Goal: Task Accomplishment & Management: Manage account settings

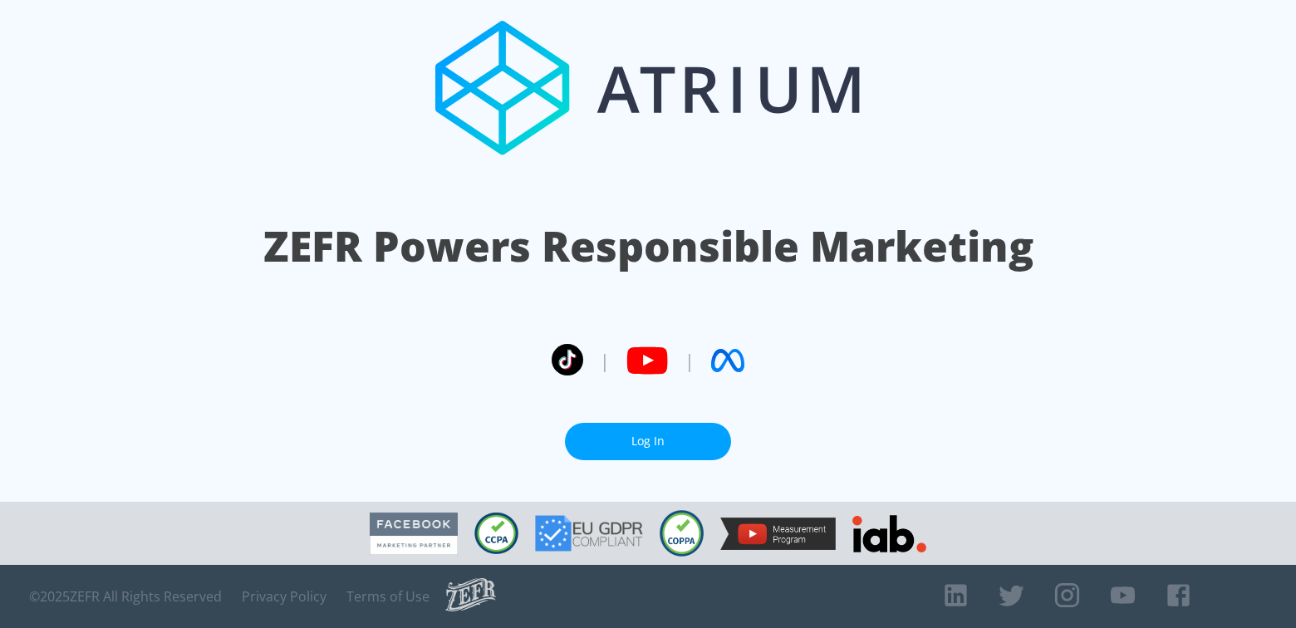
click at [670, 411] on section "ZEFR Powers Responsible Marketing | | Log In" at bounding box center [648, 251] width 1296 height 502
click at [662, 435] on link "Log In" at bounding box center [648, 441] width 166 height 37
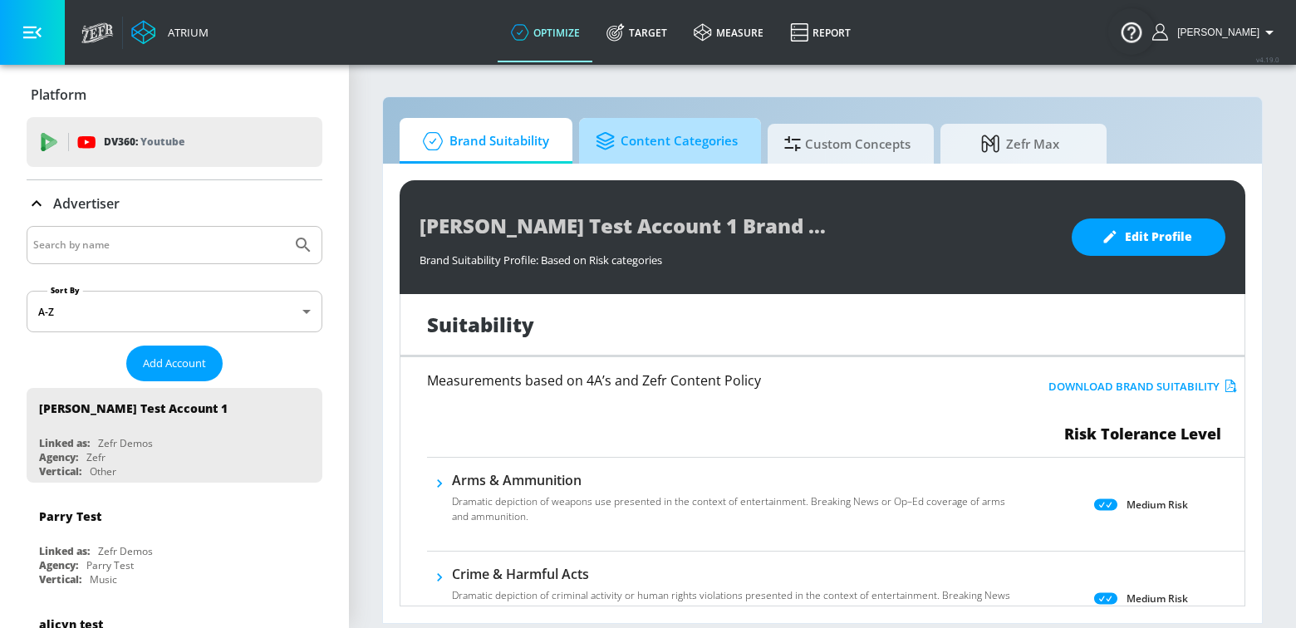
click at [673, 145] on span "Content Categories" at bounding box center [667, 141] width 142 height 40
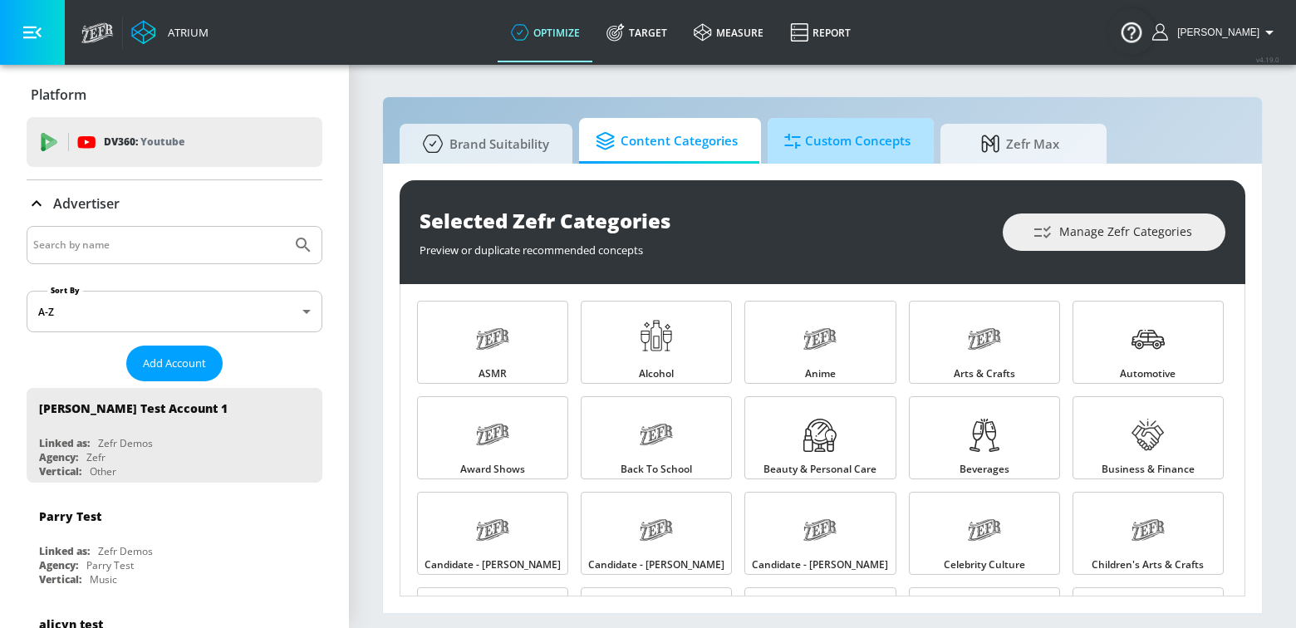
click at [816, 150] on span "Custom Concepts" at bounding box center [848, 141] width 126 height 40
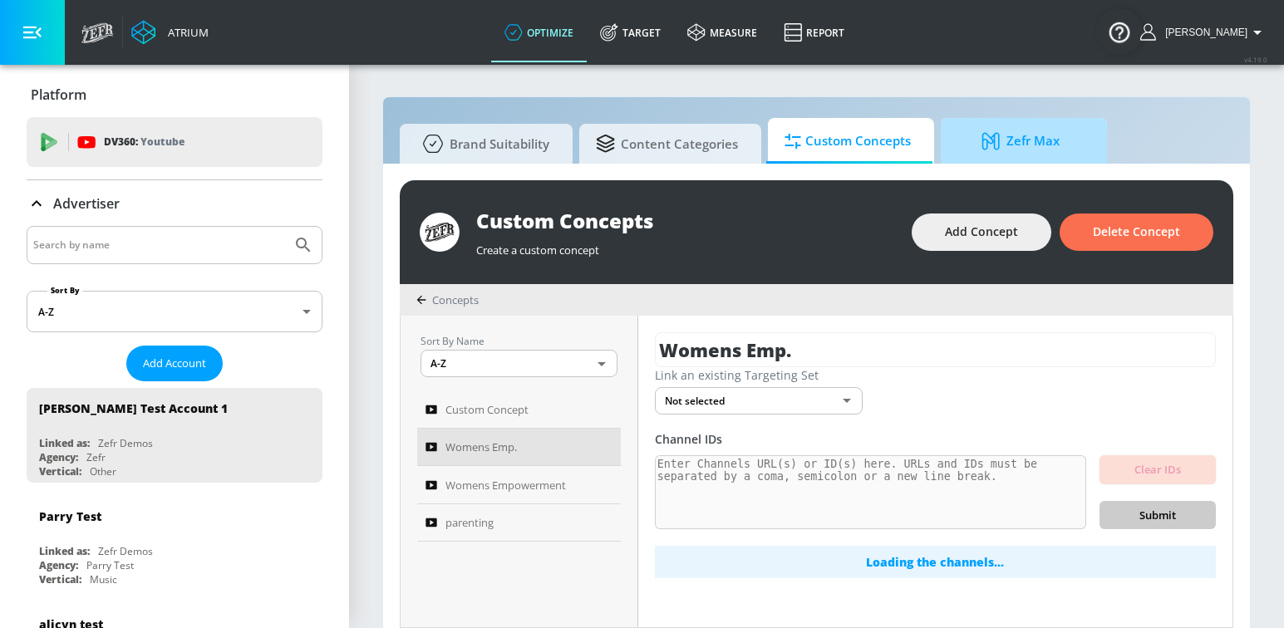
click at [981, 140] on icon at bounding box center [993, 141] width 25 height 18
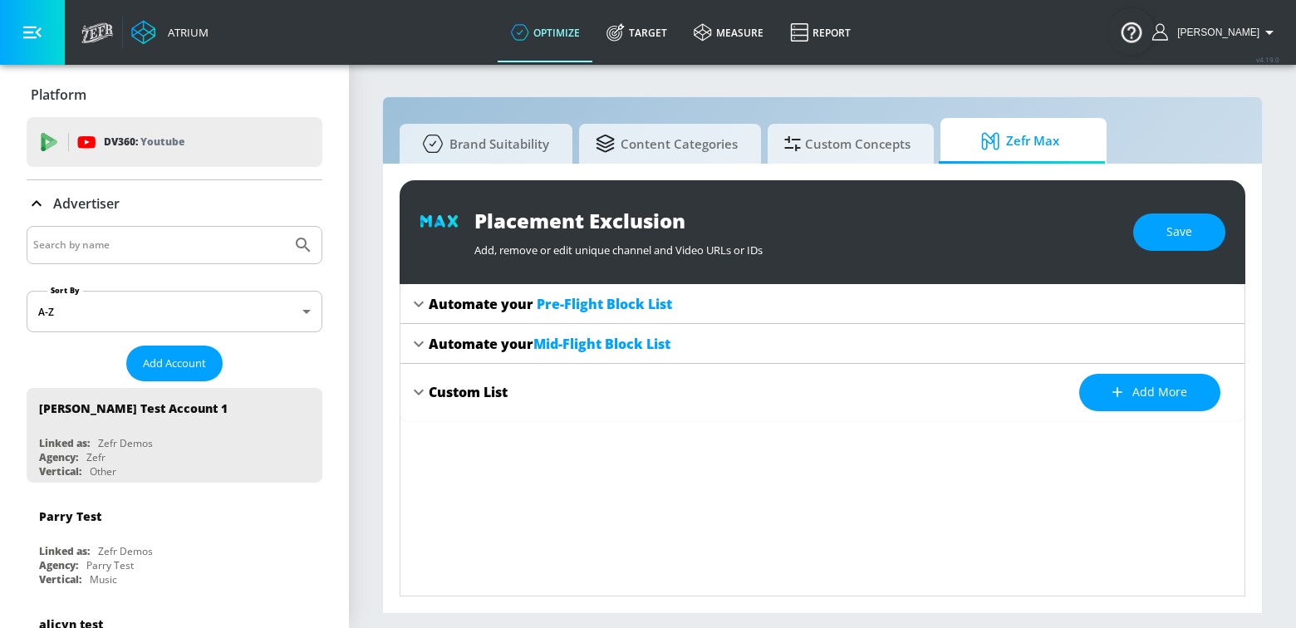
click at [436, 302] on div "Automate your Pre-Flight Block List" at bounding box center [550, 304] width 243 height 18
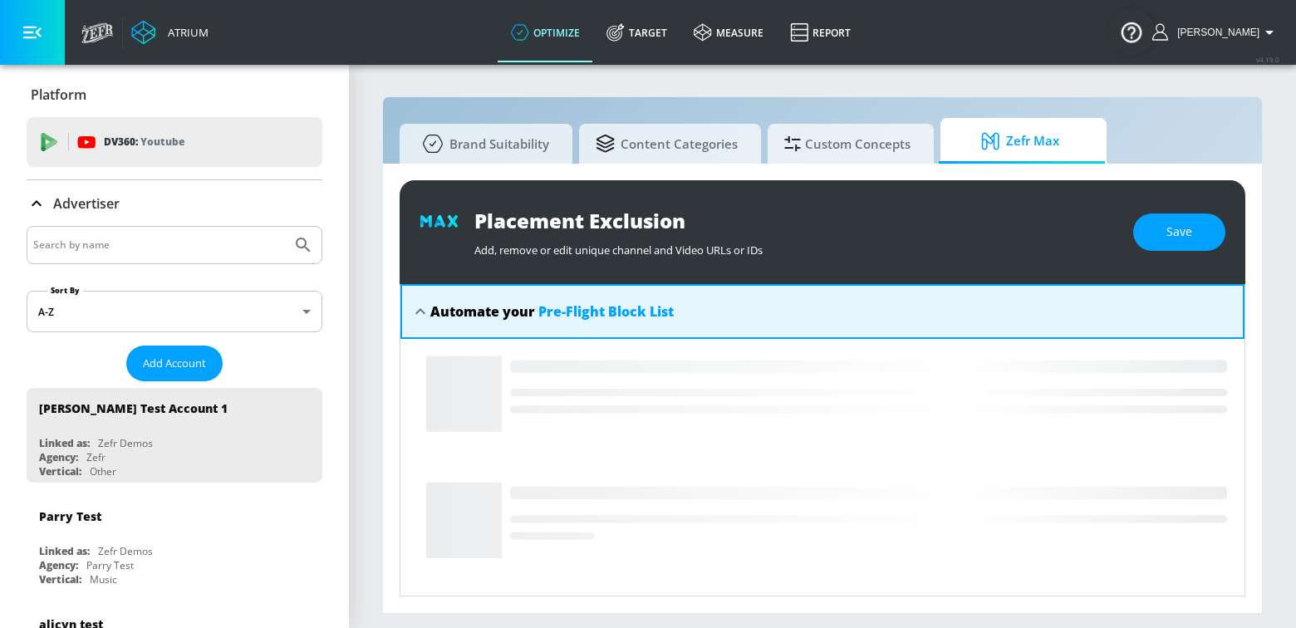
click at [430, 305] on div "Automate your Pre-Flight Block List" at bounding box center [551, 312] width 243 height 18
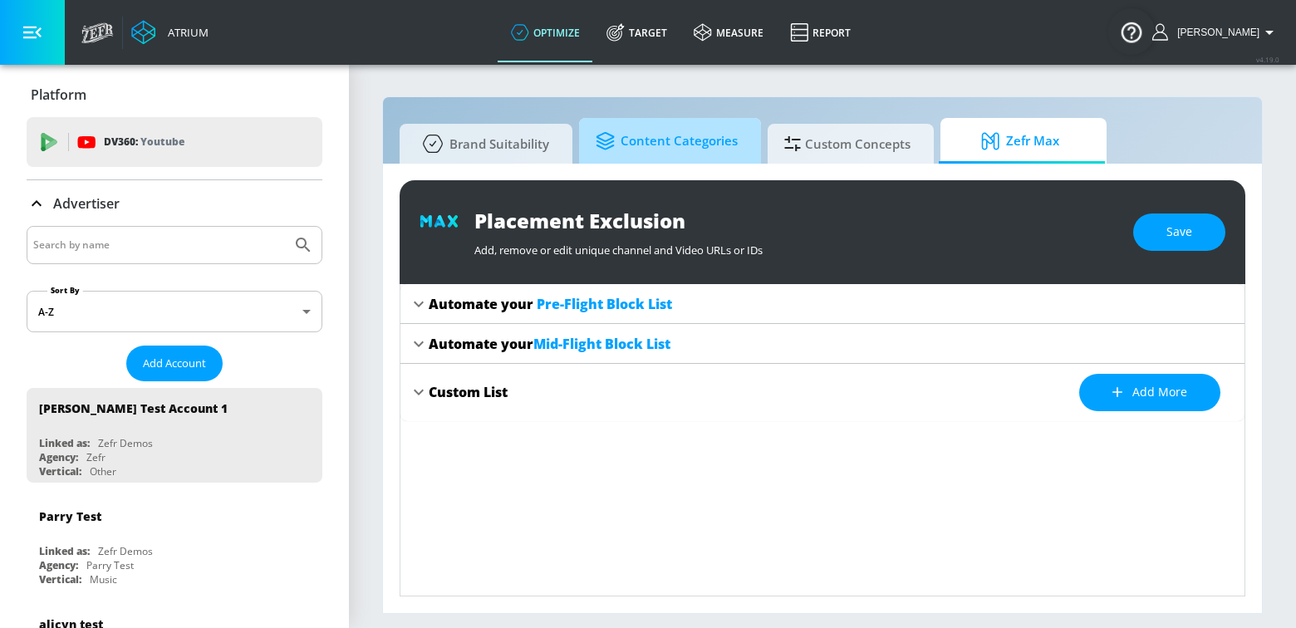
click at [618, 159] on span "Content Categories" at bounding box center [667, 141] width 142 height 40
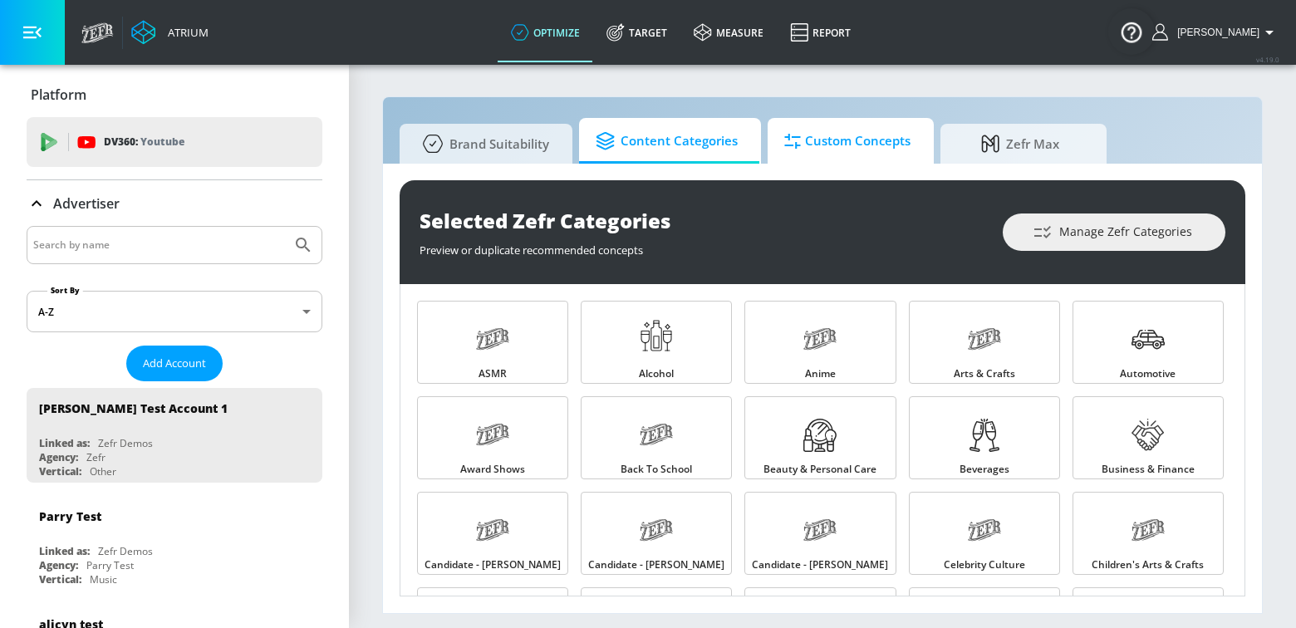
click at [829, 138] on span "Custom Concepts" at bounding box center [848, 141] width 126 height 40
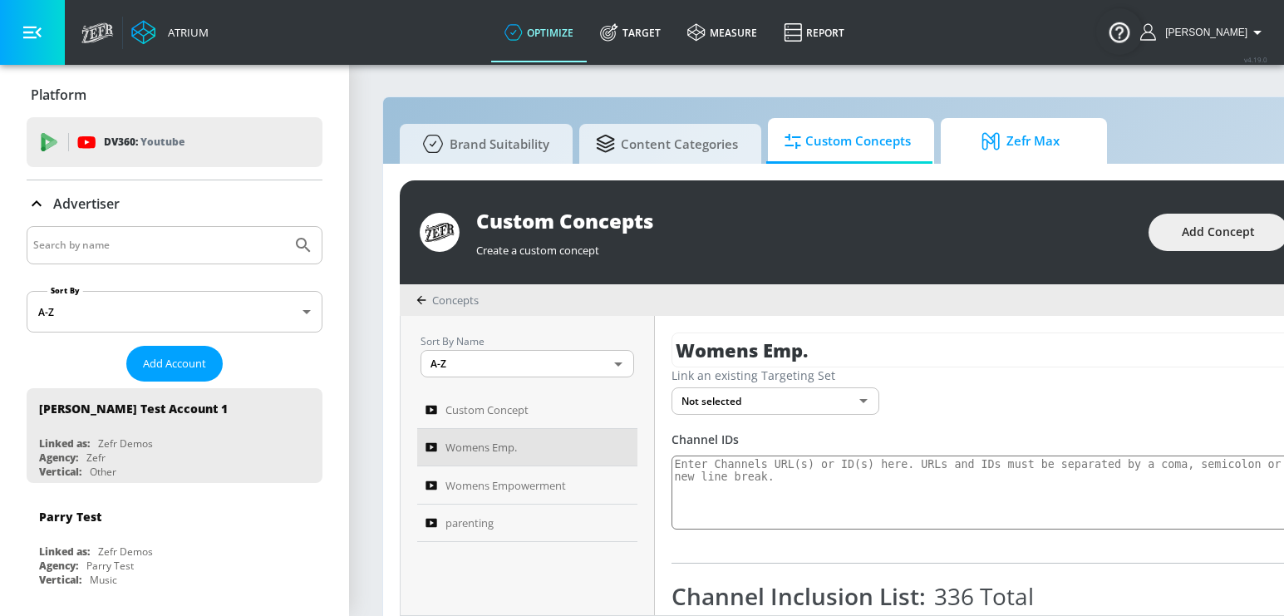
click at [1017, 157] on span "Zefr Max" at bounding box center [1020, 141] width 126 height 40
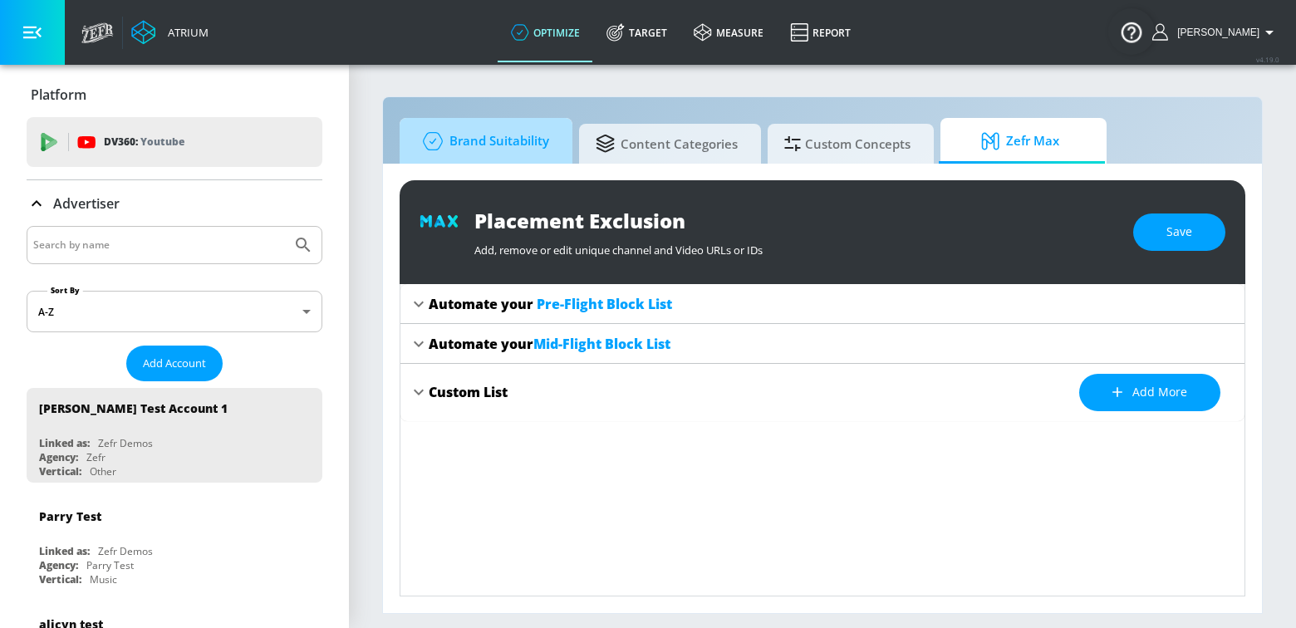
click at [502, 131] on span "Brand Suitability" at bounding box center [482, 141] width 133 height 40
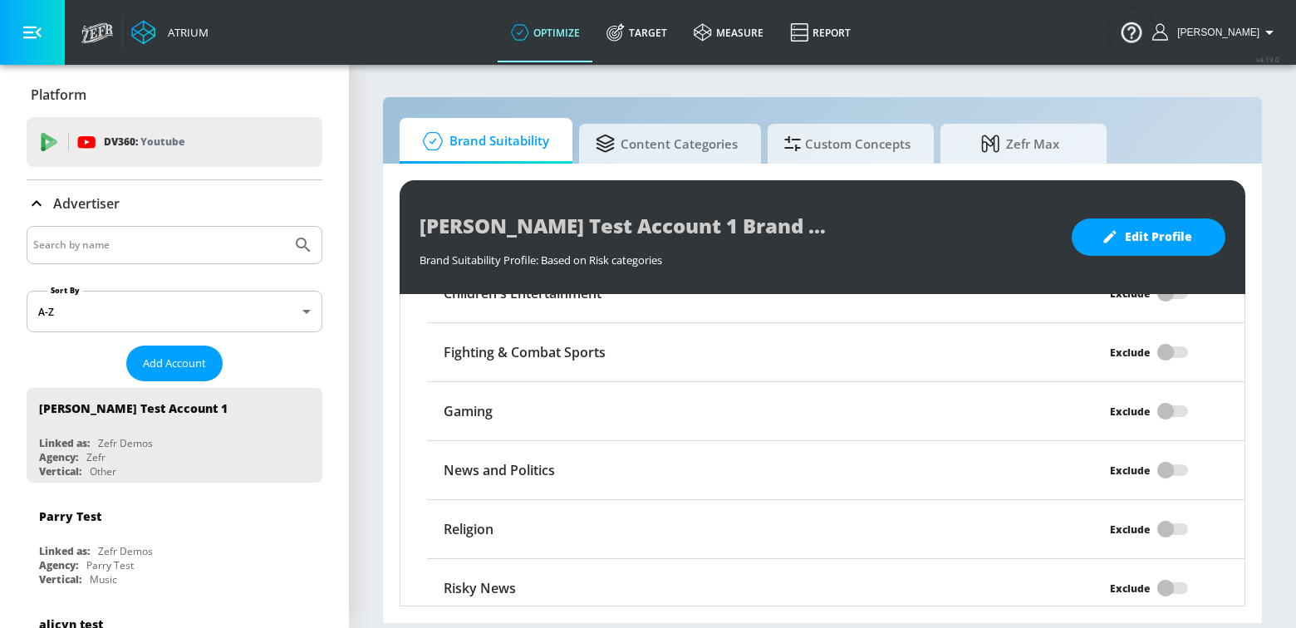
scroll to position [1423, 0]
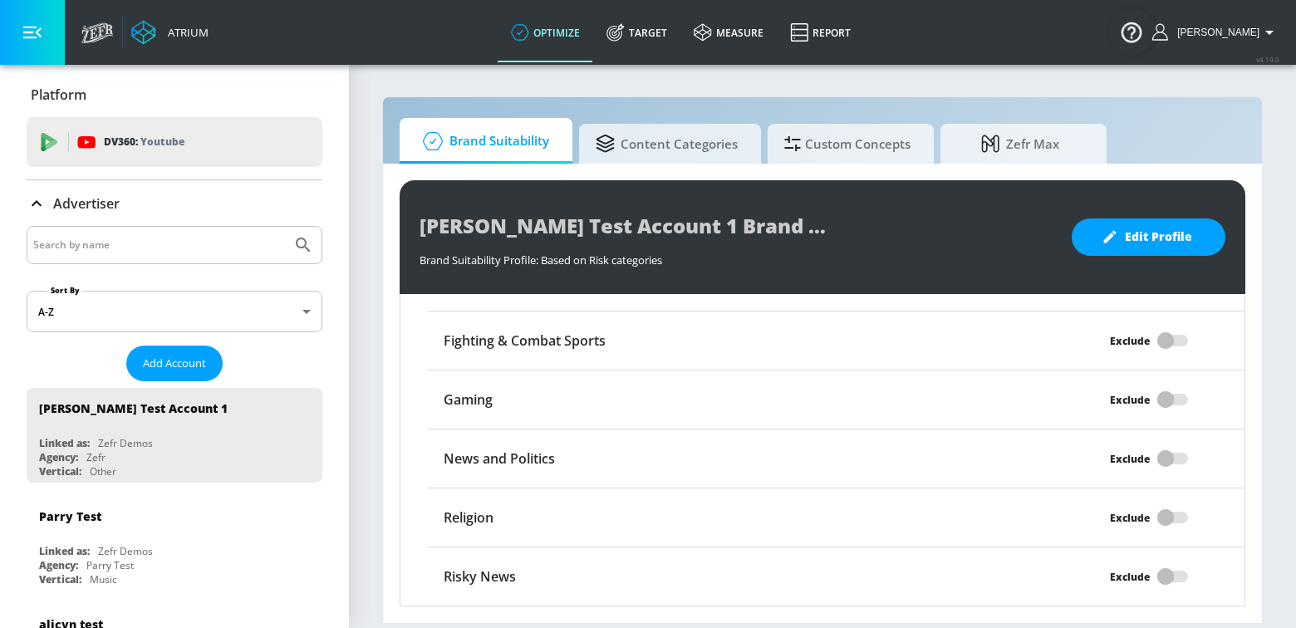
click at [27, 40] on icon "button" at bounding box center [32, 32] width 18 height 18
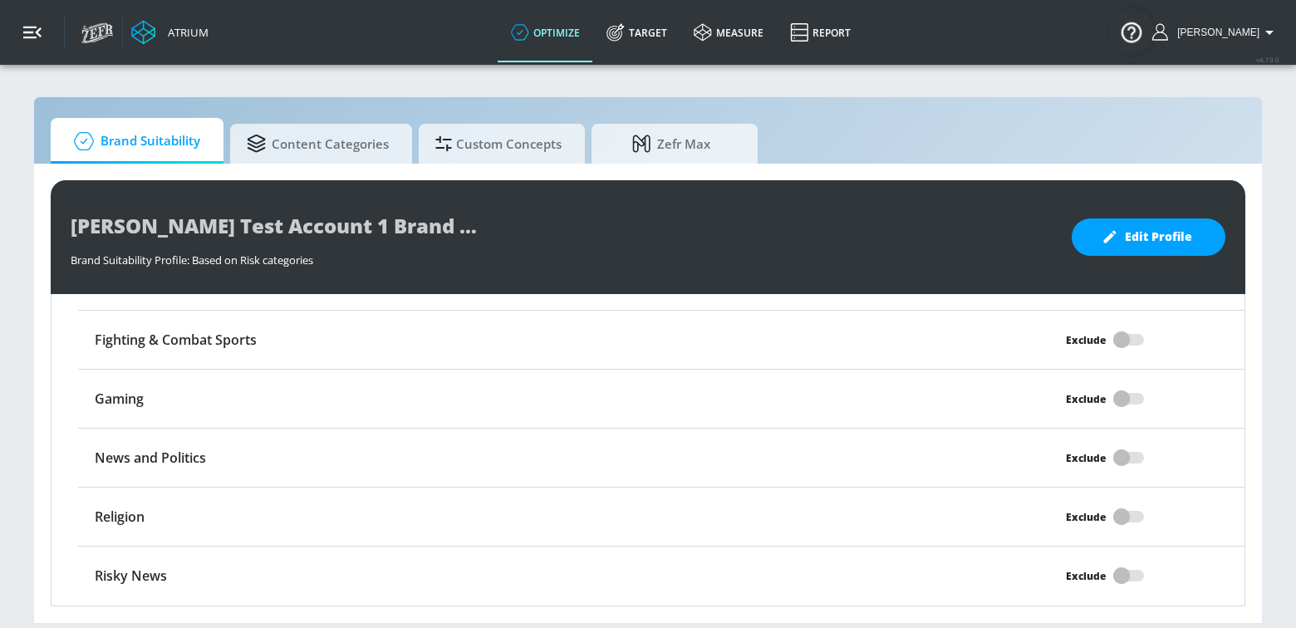
scroll to position [1411, 0]
click at [33, 31] on icon "button" at bounding box center [32, 32] width 18 height 18
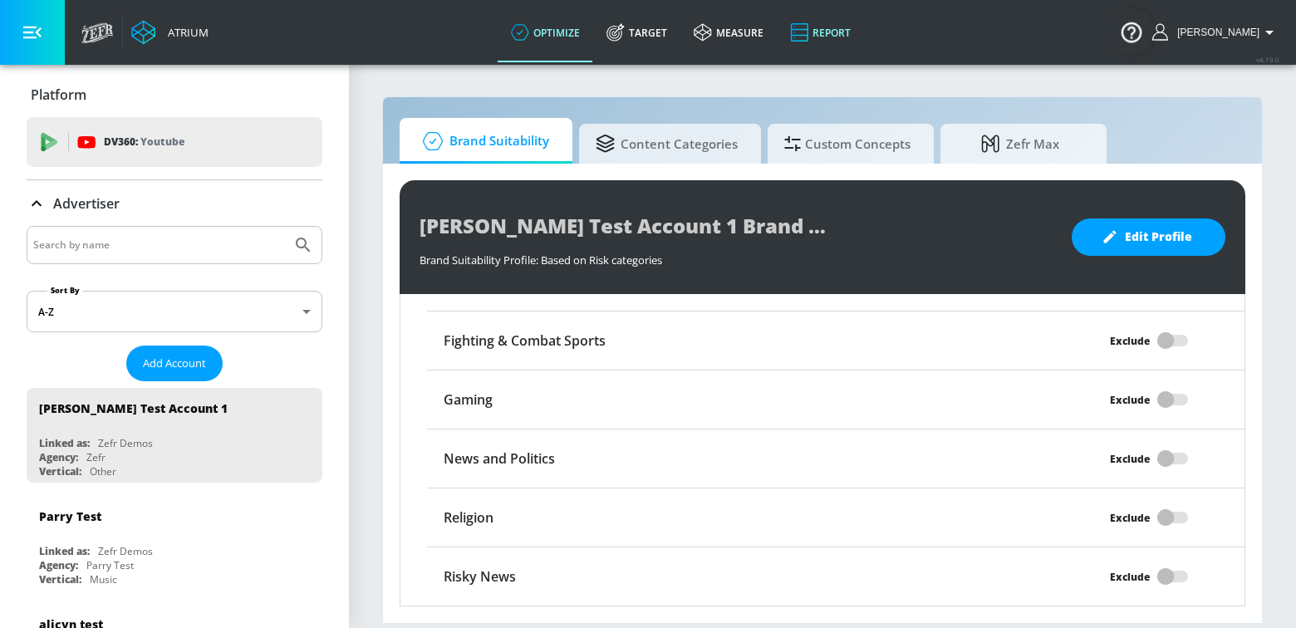
click at [864, 31] on link "Report" at bounding box center [820, 32] width 87 height 60
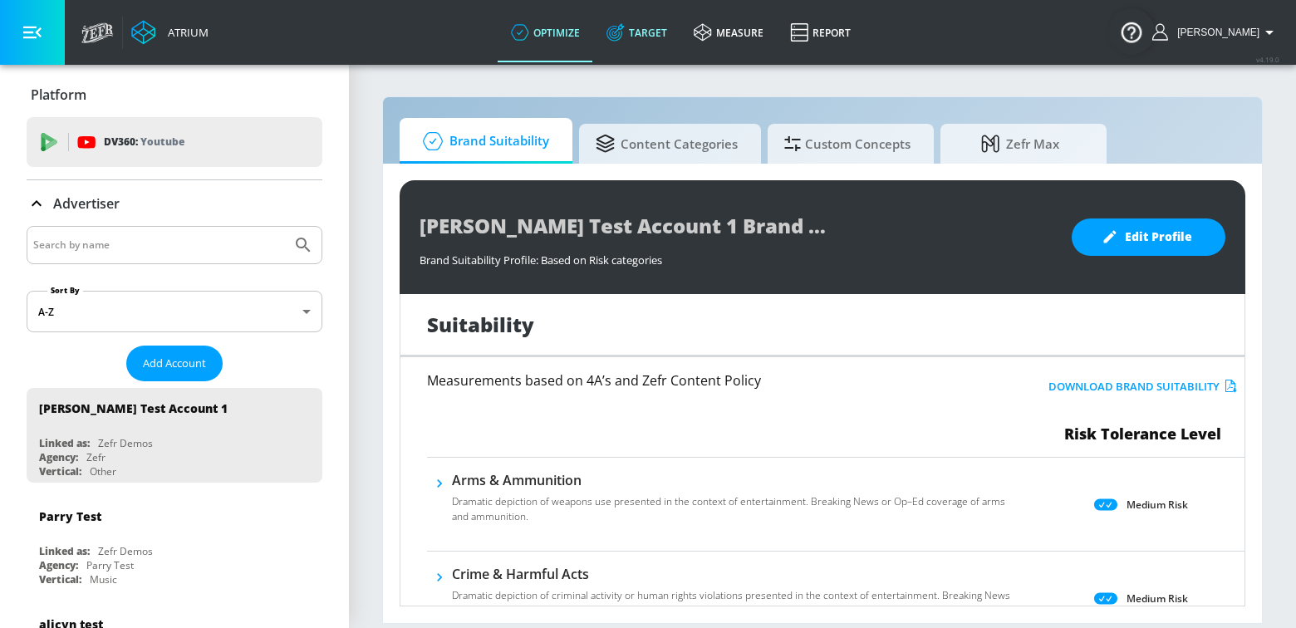
click at [672, 40] on link "Target" at bounding box center [636, 32] width 87 height 60
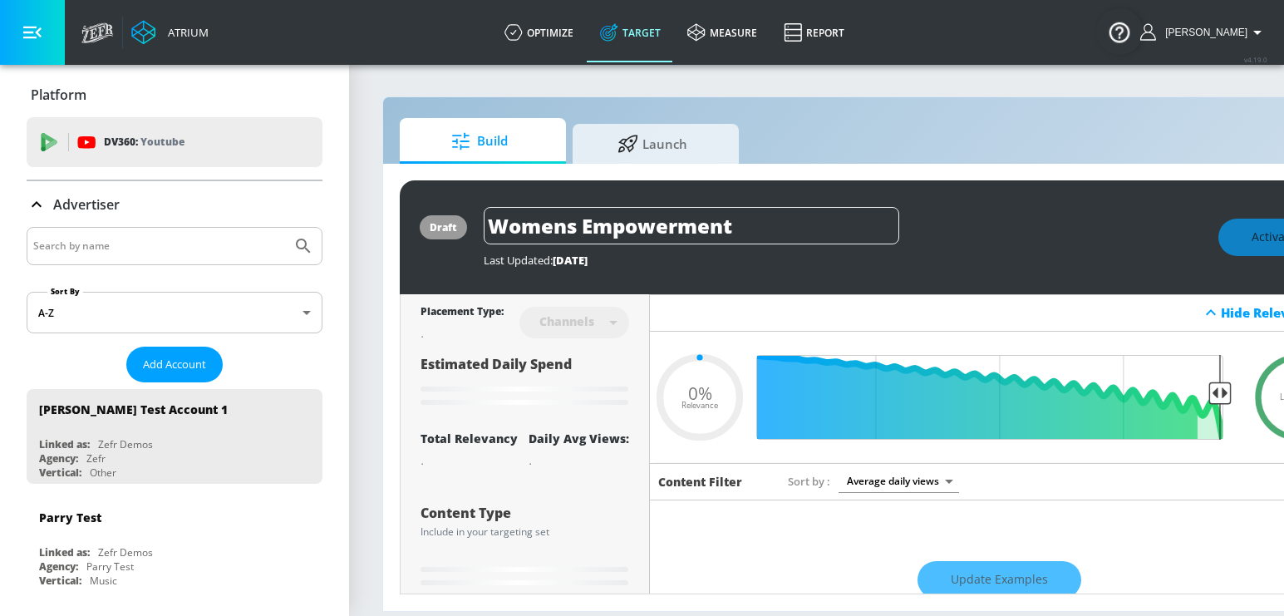
type input "0.05"
click at [765, 55] on link "measure" at bounding box center [722, 32] width 96 height 60
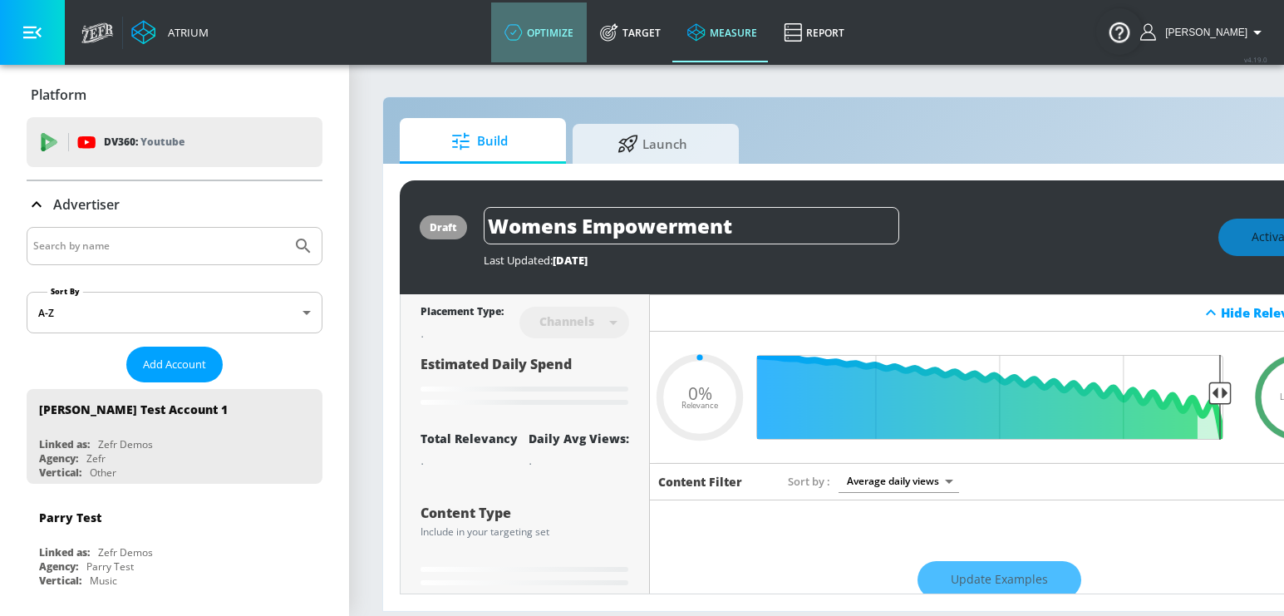
click at [556, 43] on link "optimize" at bounding box center [539, 32] width 96 height 60
